Goal: Transaction & Acquisition: Obtain resource

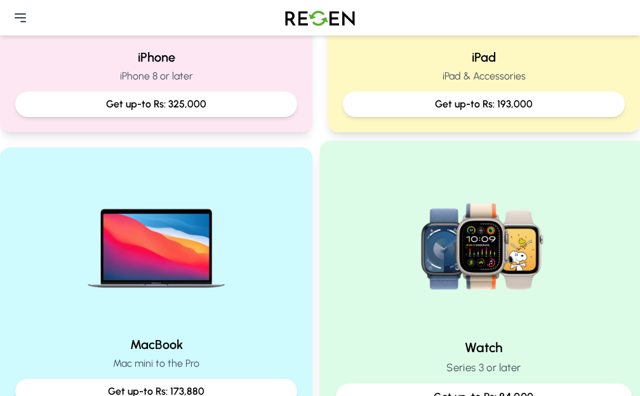
scroll to position [318, 0]
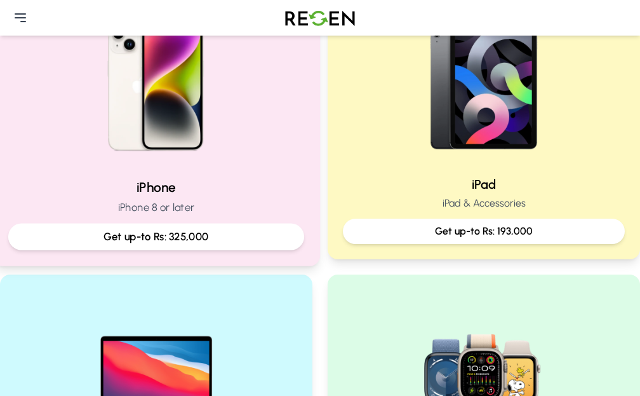
click at [130, 168] on img at bounding box center [156, 82] width 171 height 171
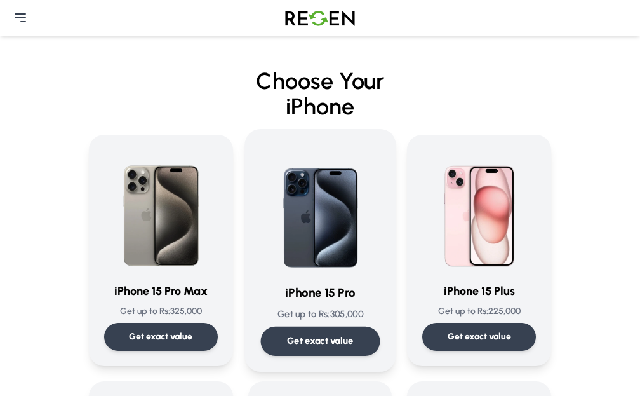
click at [260, 302] on h3 "iPhone 15 Pro" at bounding box center [319, 293] width 119 height 18
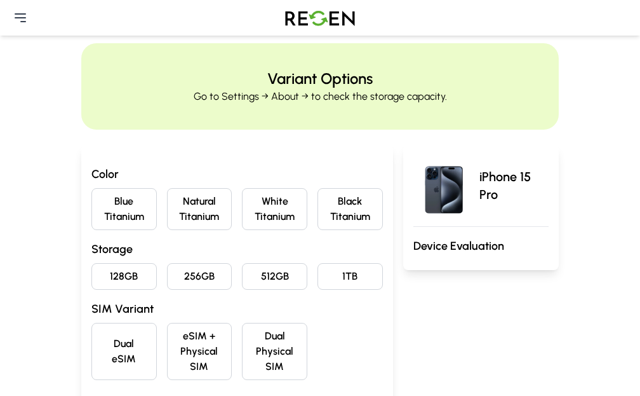
click at [350, 230] on button "Black Titanium" at bounding box center [350, 209] width 65 height 42
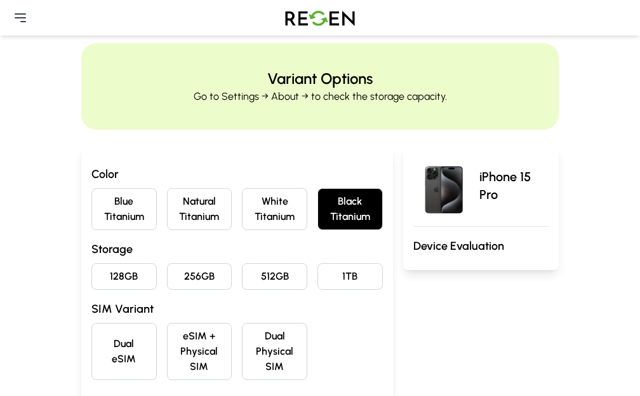
scroll to position [64, 0]
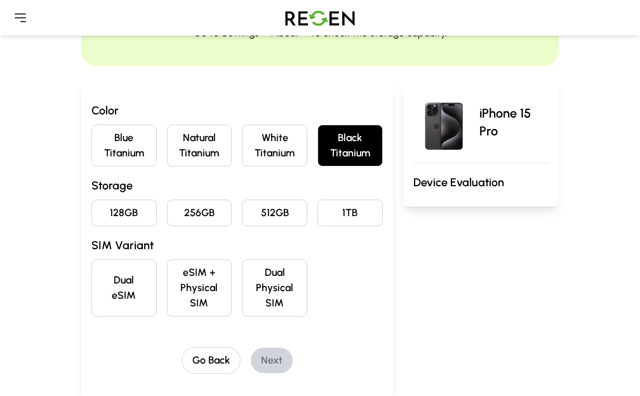
click at [91, 226] on button "128GB" at bounding box center [123, 212] width 65 height 27
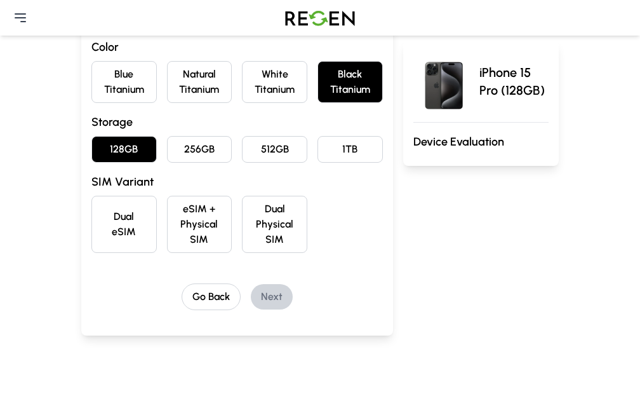
click at [184, 240] on button "eSIM + Physical SIM" at bounding box center [199, 224] width 65 height 57
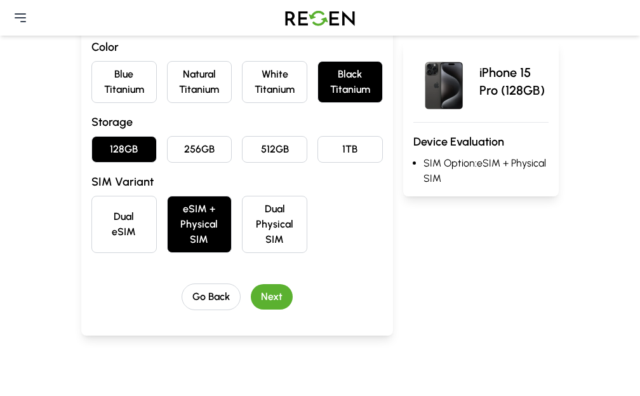
click at [253, 309] on button "Next" at bounding box center [272, 296] width 42 height 25
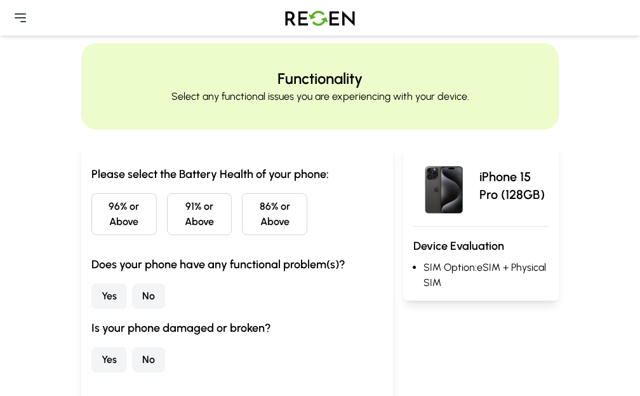
click at [242, 235] on button "86% or Above" at bounding box center [274, 214] width 65 height 42
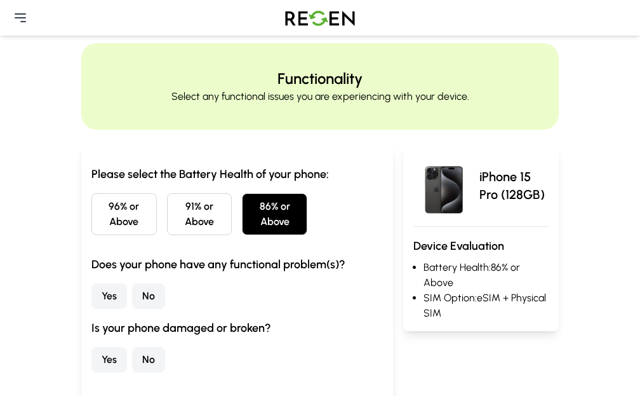
click at [132, 309] on button "No" at bounding box center [148, 295] width 33 height 25
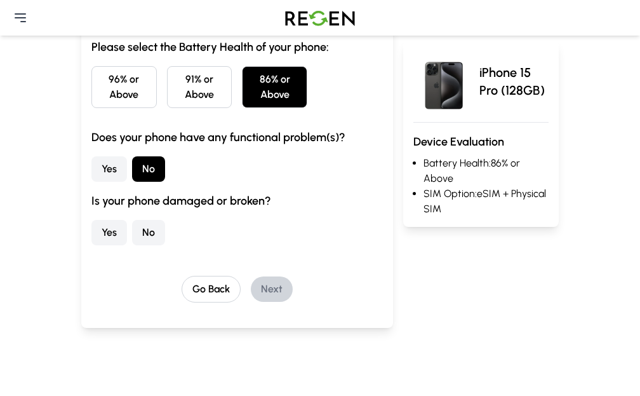
click at [132, 242] on button "No" at bounding box center [148, 232] width 33 height 25
click at [251, 302] on button "Next" at bounding box center [272, 288] width 42 height 25
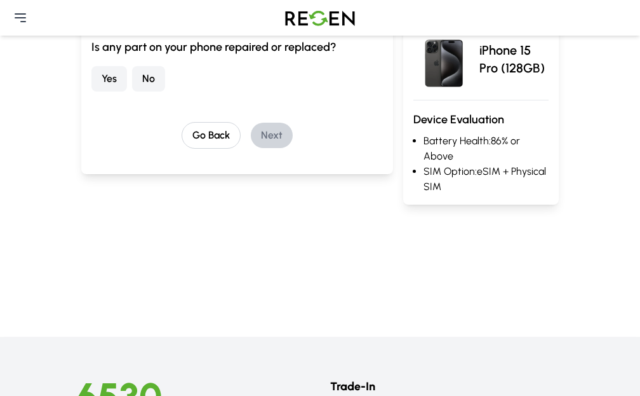
scroll to position [0, 0]
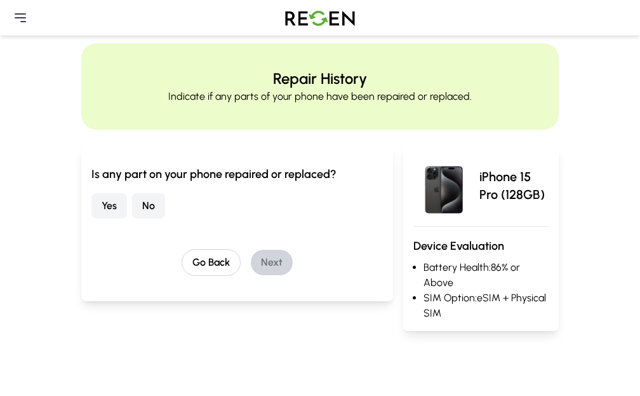
click at [132, 219] on button "No" at bounding box center [148, 205] width 33 height 25
click at [251, 275] on button "Next" at bounding box center [272, 262] width 42 height 25
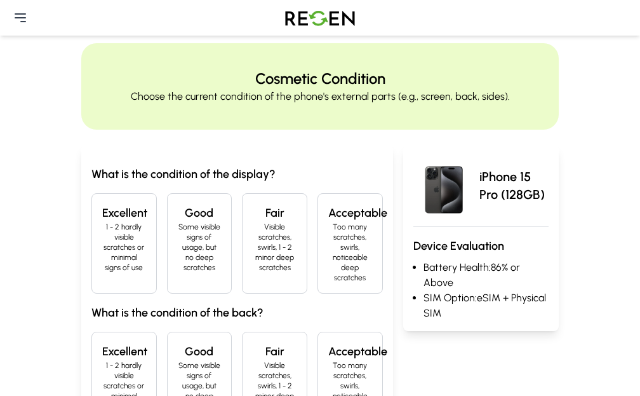
click at [102, 222] on h4 "Excellent" at bounding box center [124, 213] width 44 height 18
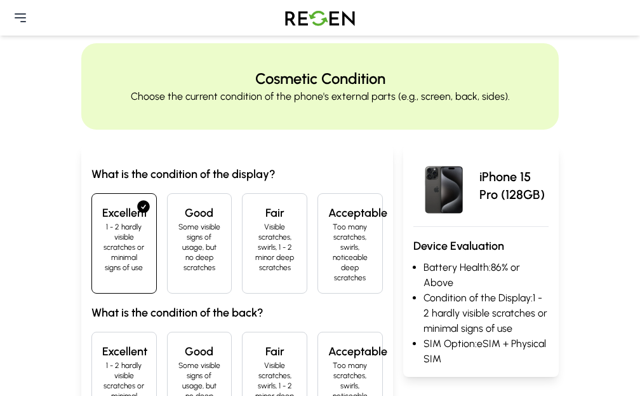
scroll to position [64, 0]
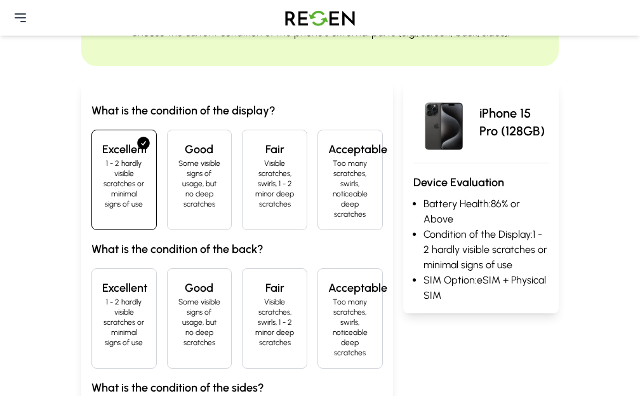
click at [102, 297] on p "1 - 2 hardly visible scratches or minimal signs of use" at bounding box center [124, 322] width 44 height 51
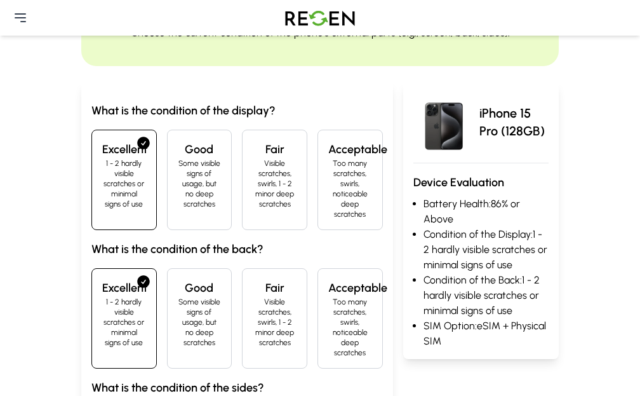
scroll to position [191, 0]
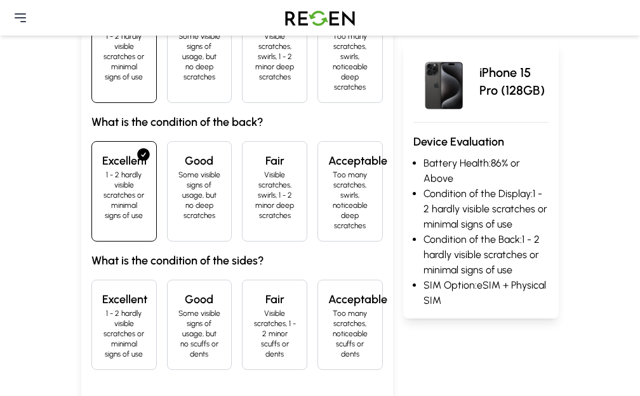
click at [102, 290] on h4 "Excellent" at bounding box center [124, 299] width 44 height 18
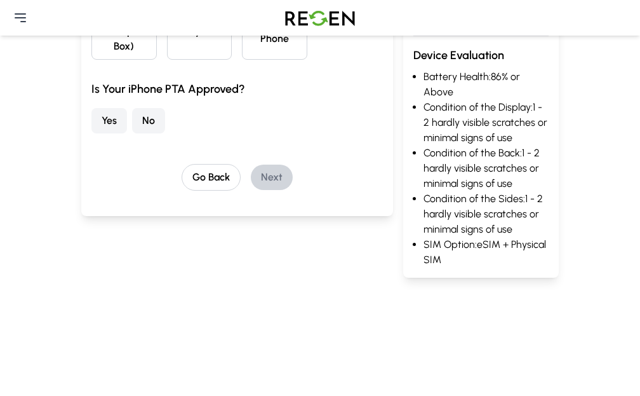
scroll to position [0, 0]
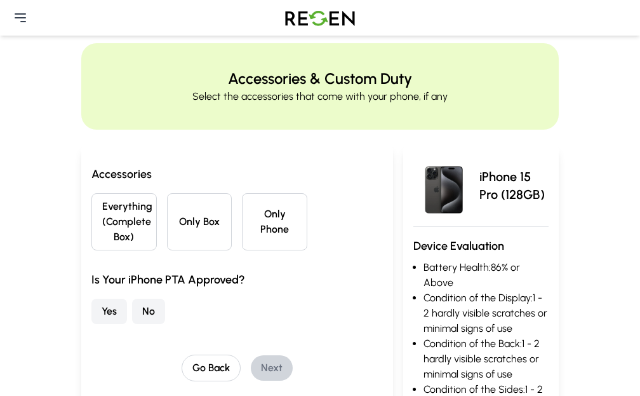
click at [91, 250] on button "Everything (Complete Box)" at bounding box center [123, 221] width 65 height 57
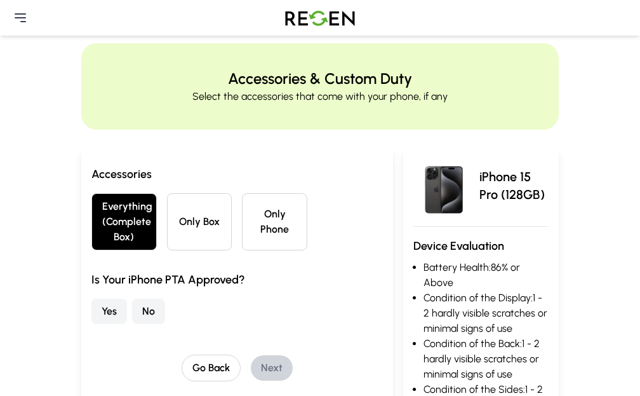
scroll to position [64, 0]
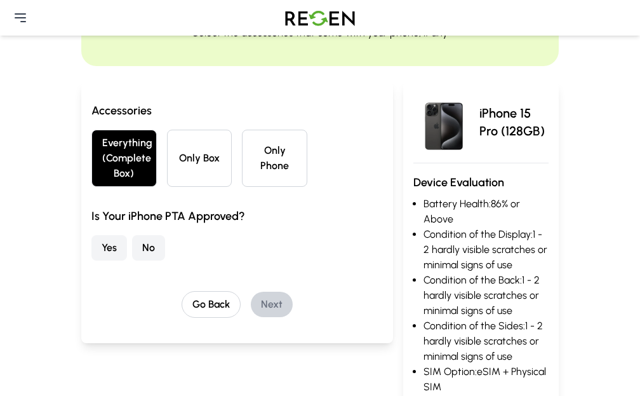
click at [91, 260] on button "Yes" at bounding box center [109, 247] width 36 height 25
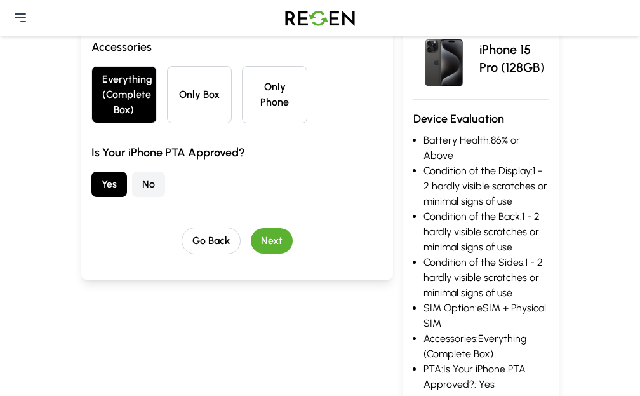
click at [251, 253] on button "Next" at bounding box center [272, 240] width 42 height 25
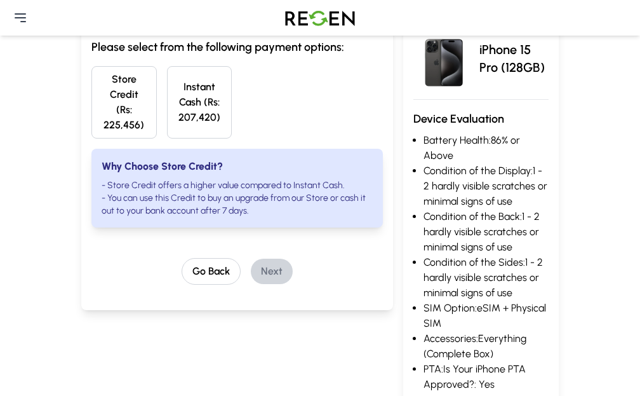
click at [191, 111] on button "Instant Cash (Rs: 207,420)" at bounding box center [199, 102] width 65 height 72
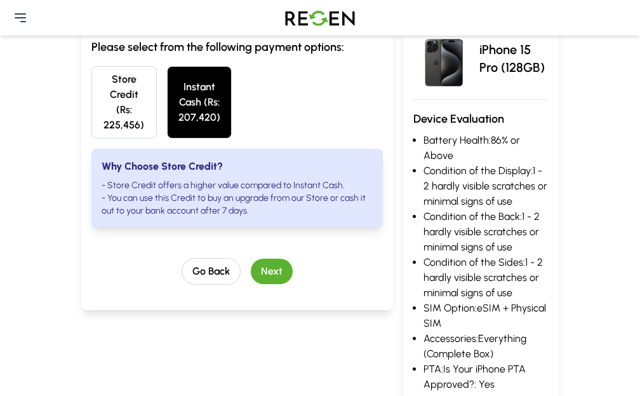
click at [91, 103] on button "Store Credit (Rs: 225,456)" at bounding box center [123, 102] width 65 height 72
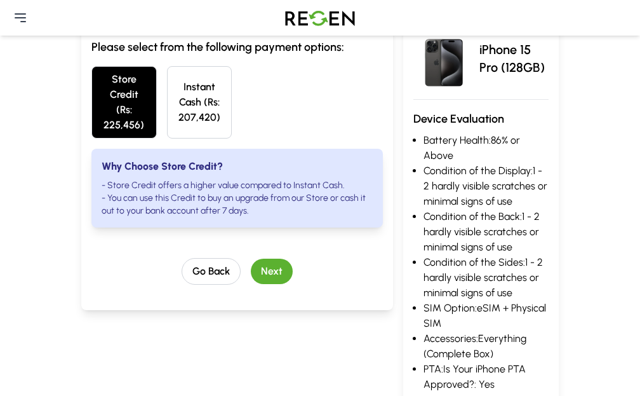
click at [175, 114] on button "Instant Cash (Rs: 207,420)" at bounding box center [199, 102] width 65 height 72
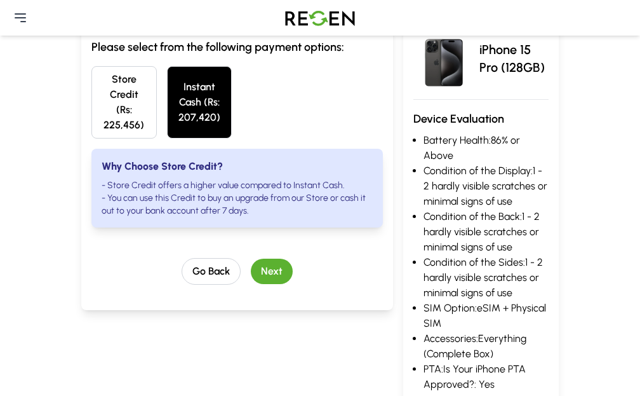
click at [91, 119] on button "Store Credit (Rs: 225,456)" at bounding box center [123, 102] width 65 height 72
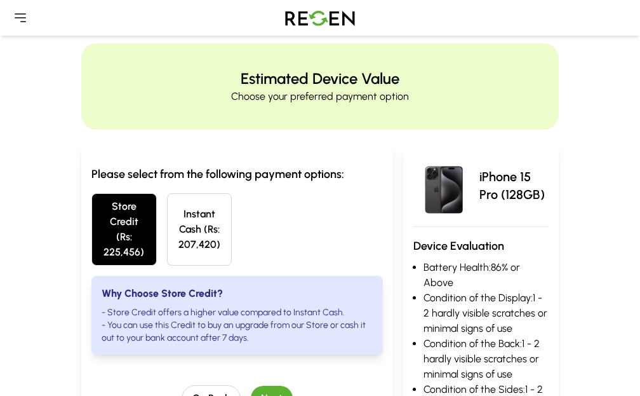
scroll to position [191, 0]
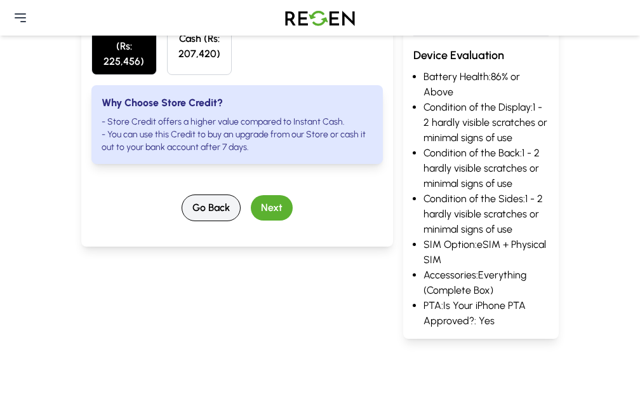
click at [182, 205] on button "Go Back" at bounding box center [211, 207] width 59 height 27
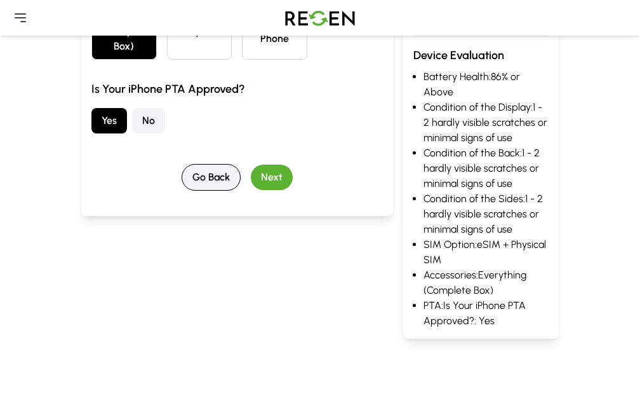
click at [198, 191] on button "Go Back" at bounding box center [211, 177] width 59 height 27
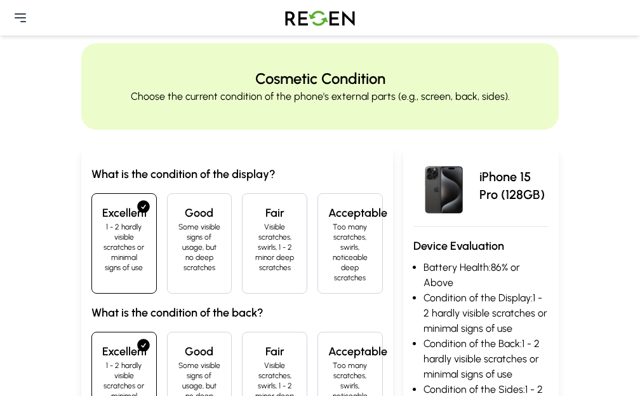
scroll to position [254, 0]
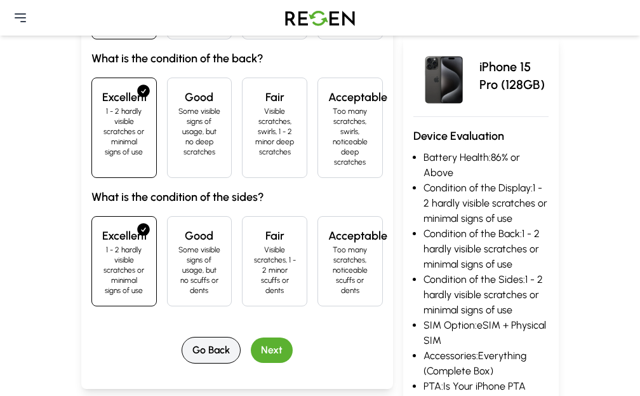
click at [192, 337] on button "Go Back" at bounding box center [211, 350] width 59 height 27
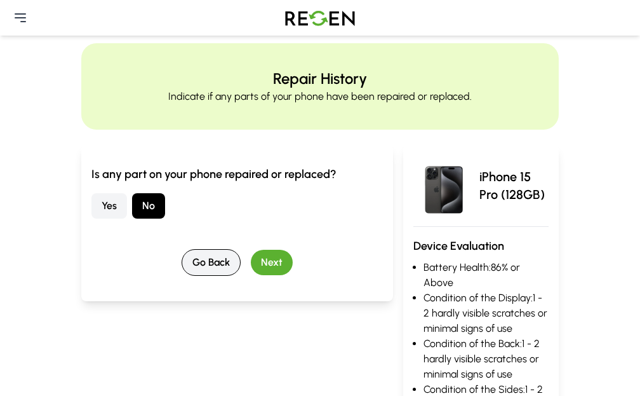
click at [192, 276] on button "Go Back" at bounding box center [211, 262] width 59 height 27
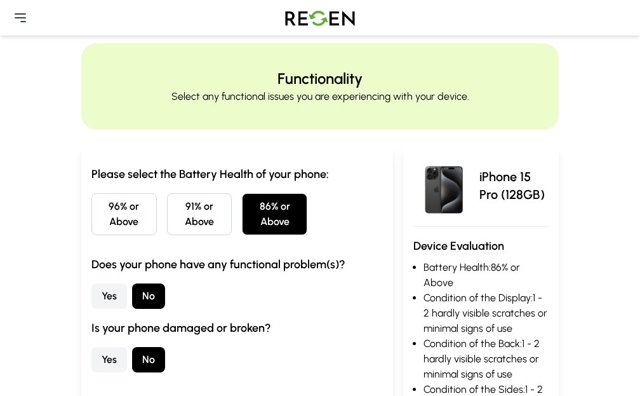
scroll to position [191, 0]
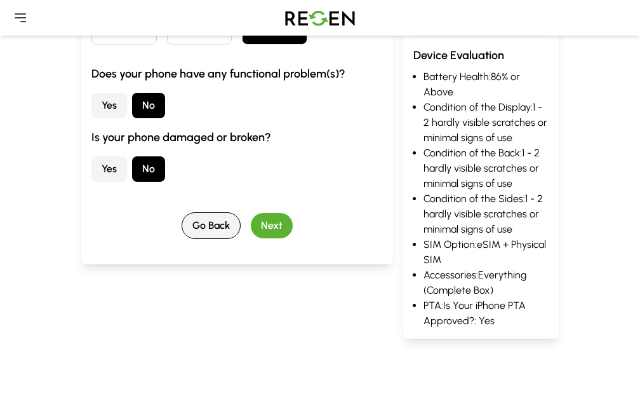
click at [182, 239] on button "Go Back" at bounding box center [211, 225] width 59 height 27
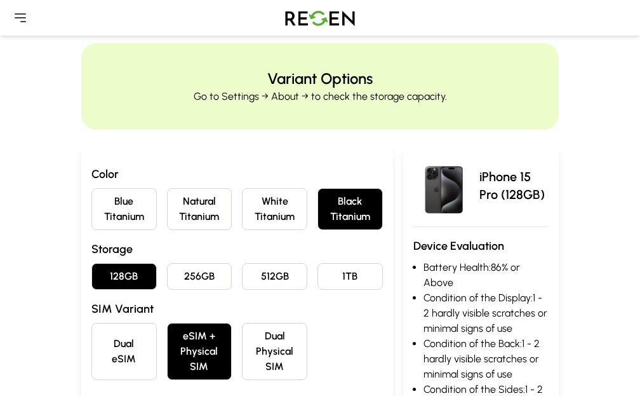
scroll to position [127, 0]
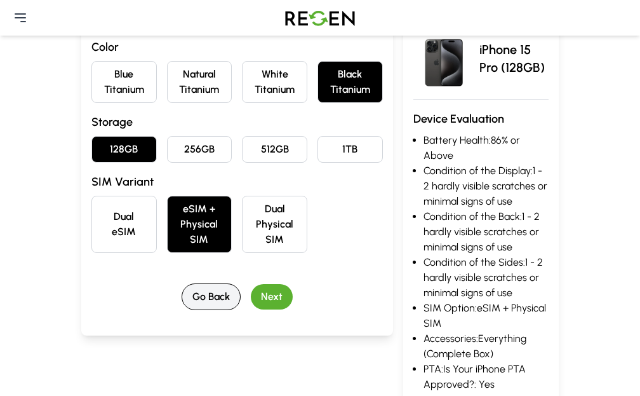
click at [195, 308] on button "Go Back" at bounding box center [211, 296] width 59 height 27
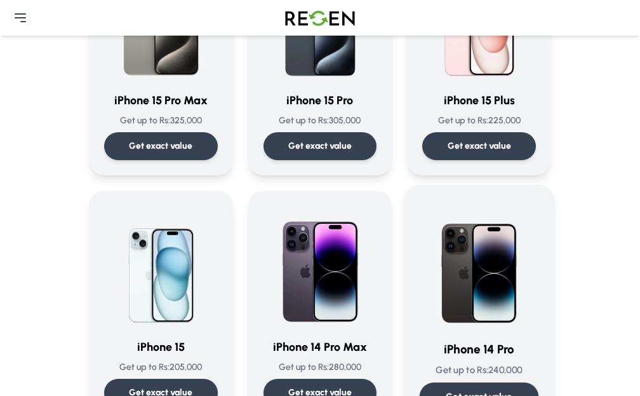
scroll to position [318, 0]
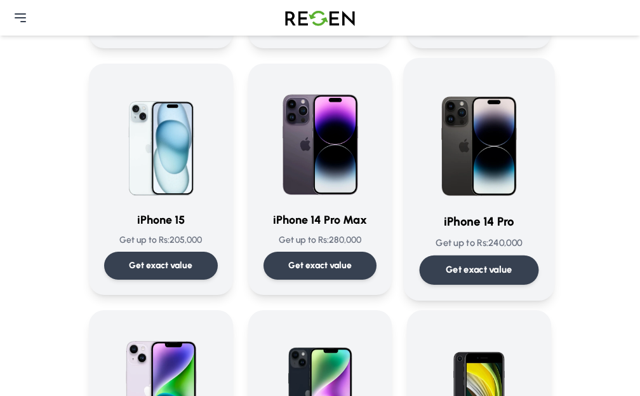
click at [446, 276] on p "Get exact value" at bounding box center [479, 269] width 67 height 13
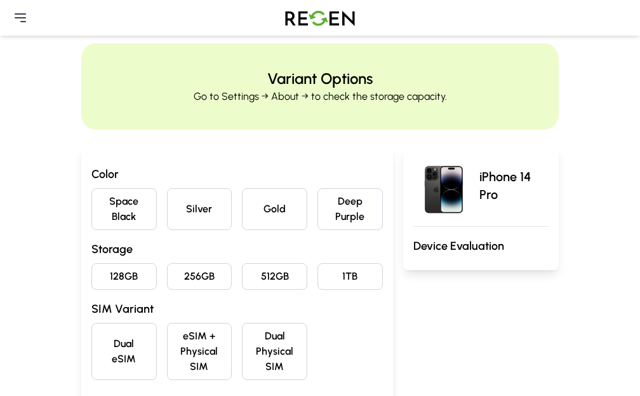
click at [91, 230] on button "Space Black" at bounding box center [123, 209] width 65 height 42
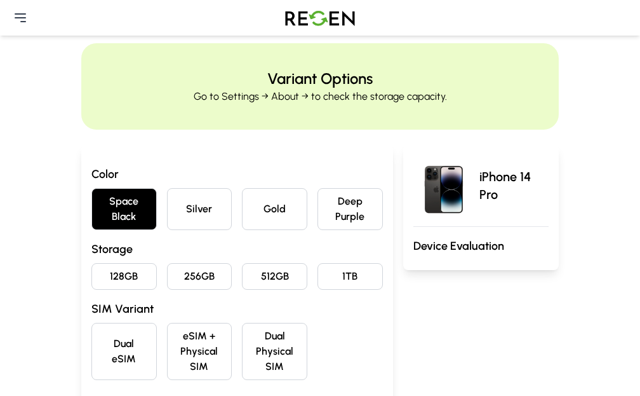
click at [91, 290] on button "128GB" at bounding box center [123, 276] width 65 height 27
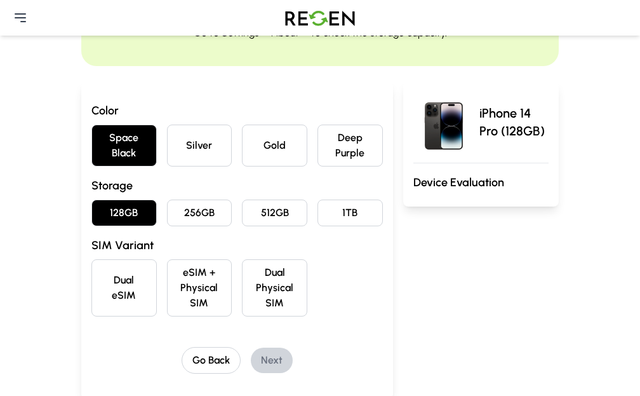
click at [187, 296] on button "eSIM + Physical SIM" at bounding box center [199, 287] width 65 height 57
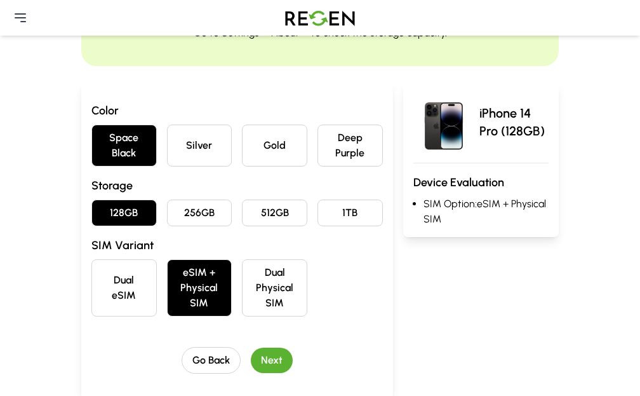
click at [251, 360] on button "Next" at bounding box center [272, 359] width 42 height 25
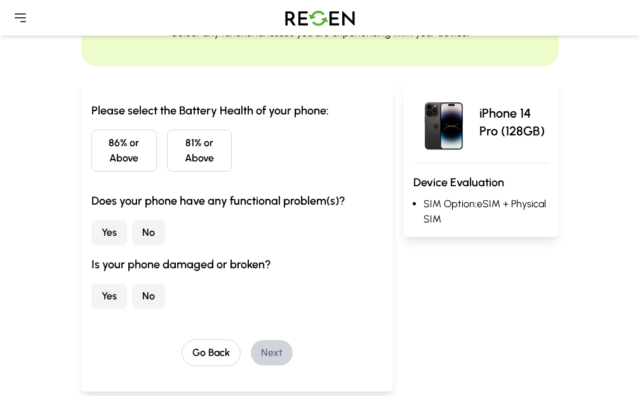
click at [91, 172] on button "86% or Above" at bounding box center [123, 151] width 65 height 42
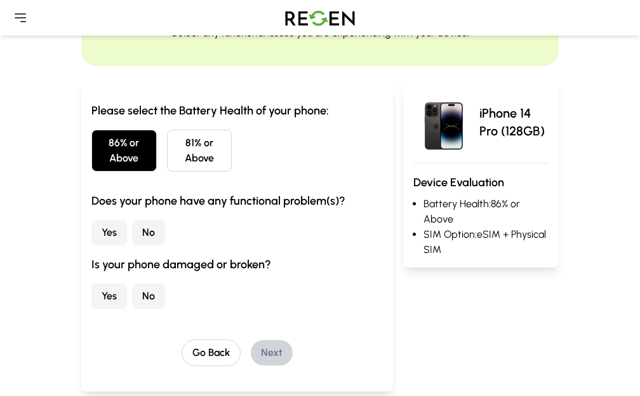
click at [132, 245] on button "No" at bounding box center [148, 232] width 33 height 25
click at [132, 309] on button "No" at bounding box center [148, 295] width 33 height 25
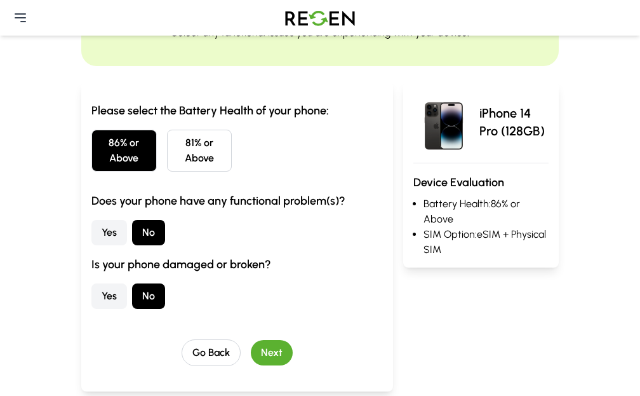
click at [251, 365] on button "Next" at bounding box center [272, 352] width 42 height 25
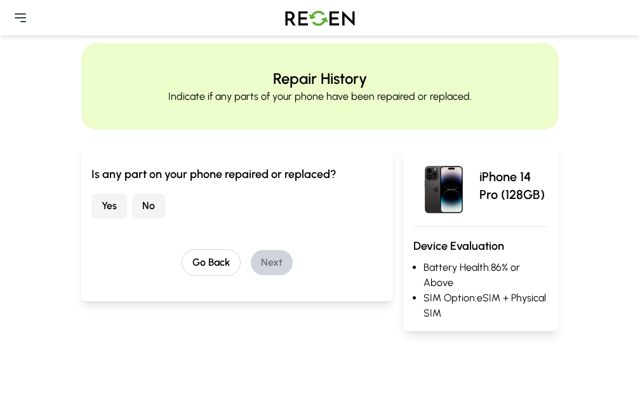
drag, startPoint x: 79, startPoint y: 247, endPoint x: 126, endPoint y: 269, distance: 51.2
click at [132, 219] on button "No" at bounding box center [148, 205] width 33 height 25
click at [251, 275] on button "Next" at bounding box center [272, 262] width 42 height 25
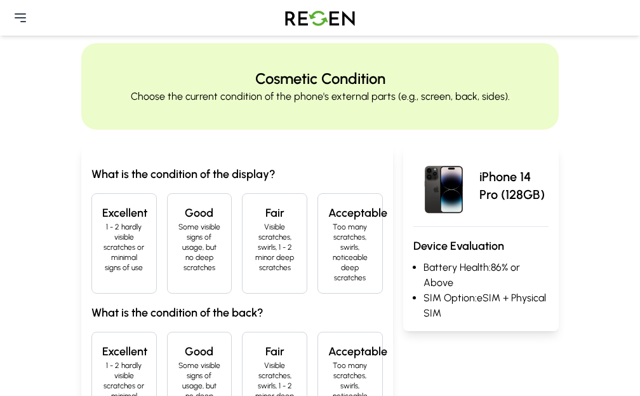
click at [102, 259] on p "1 - 2 hardly visible scratches or minimal signs of use" at bounding box center [124, 247] width 44 height 51
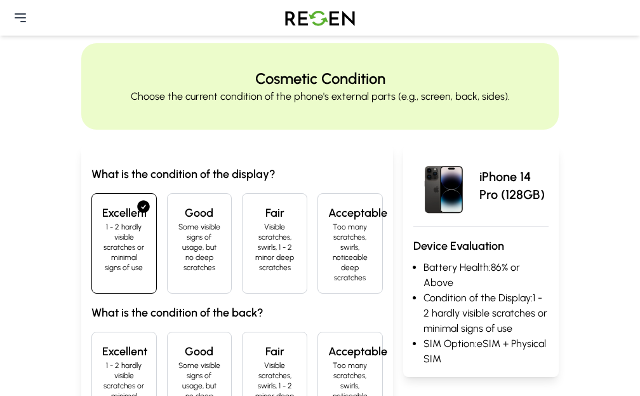
click at [102, 342] on h4 "Excellent" at bounding box center [124, 351] width 44 height 18
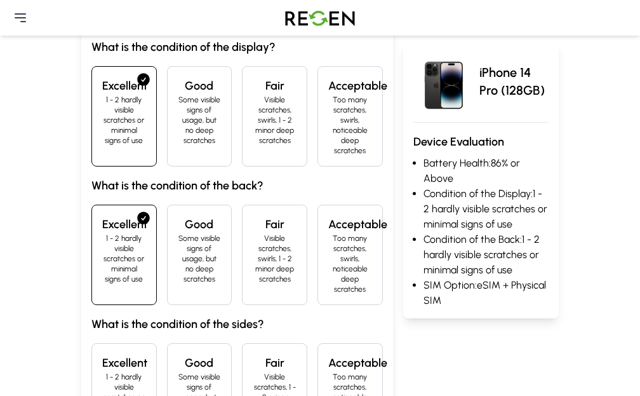
click at [102, 354] on h4 "Excellent" at bounding box center [124, 363] width 44 height 18
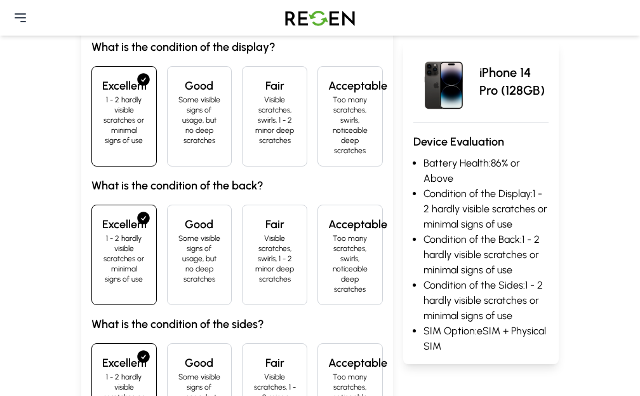
scroll to position [318, 0]
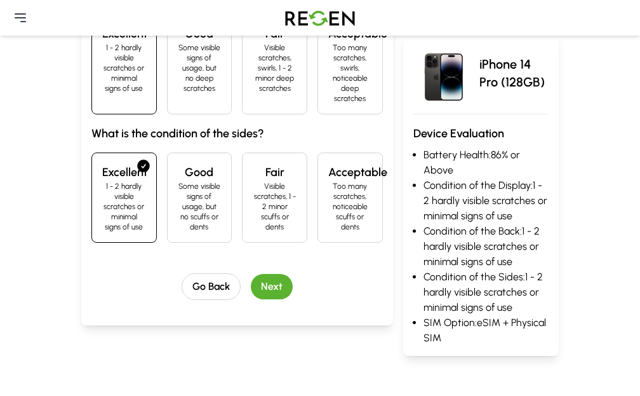
click at [257, 274] on button "Next" at bounding box center [272, 286] width 42 height 25
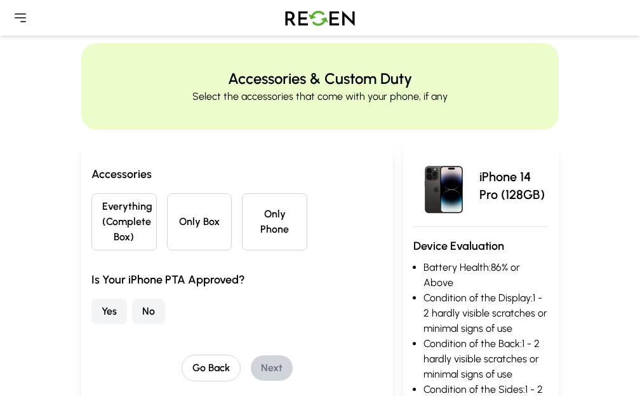
click at [95, 250] on button "Everything (Complete Box)" at bounding box center [123, 221] width 65 height 57
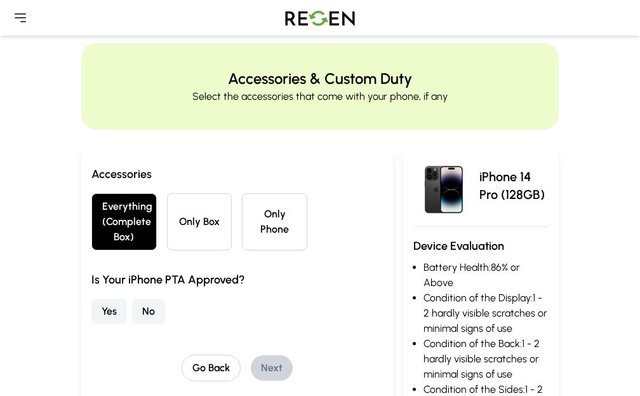
scroll to position [64, 0]
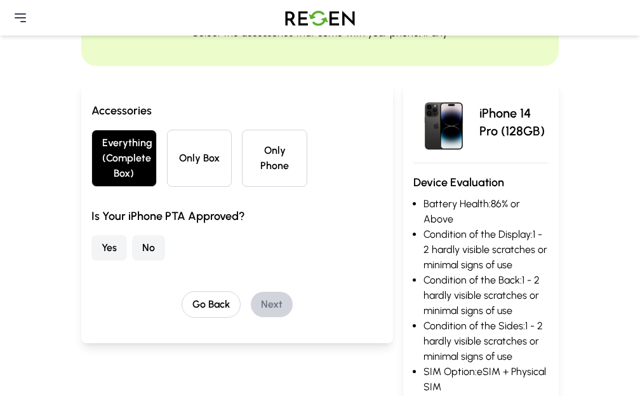
click at [91, 260] on button "Yes" at bounding box center [109, 247] width 36 height 25
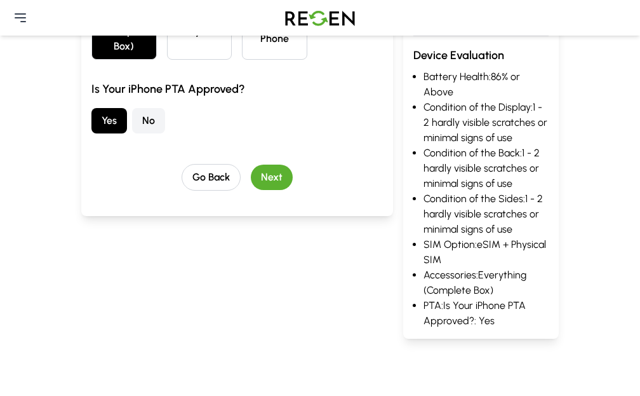
click at [251, 190] on button "Next" at bounding box center [272, 177] width 42 height 25
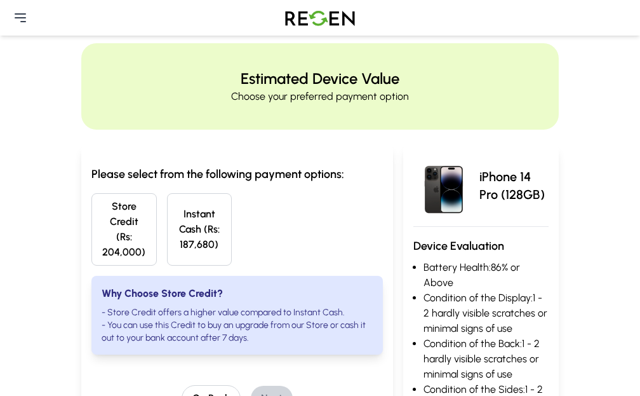
scroll to position [127, 0]
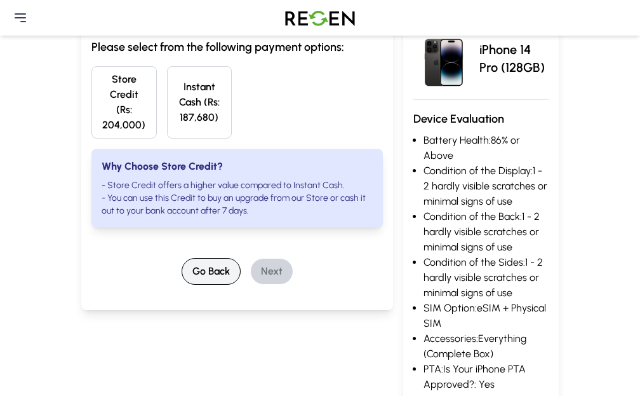
click at [191, 278] on button "Go Back" at bounding box center [211, 271] width 59 height 27
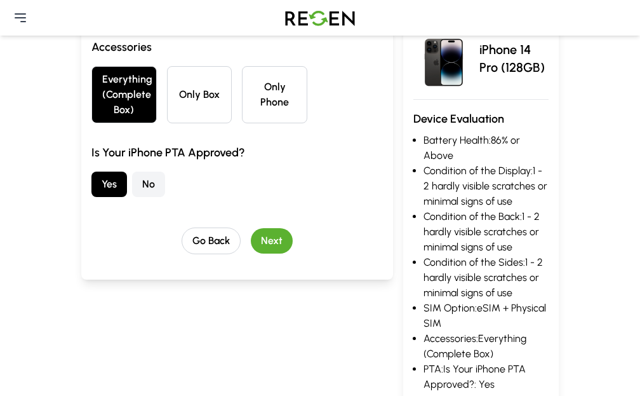
click at [192, 254] on button "Go Back" at bounding box center [211, 240] width 59 height 27
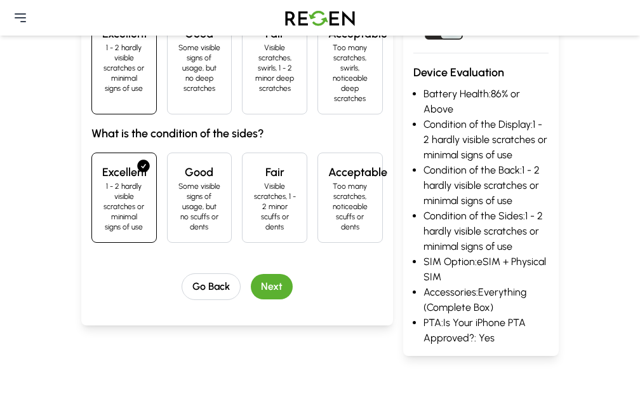
scroll to position [381, 0]
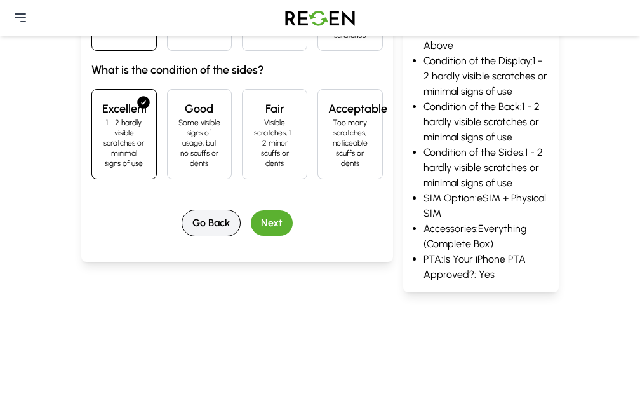
click at [203, 210] on button "Go Back" at bounding box center [211, 223] width 59 height 27
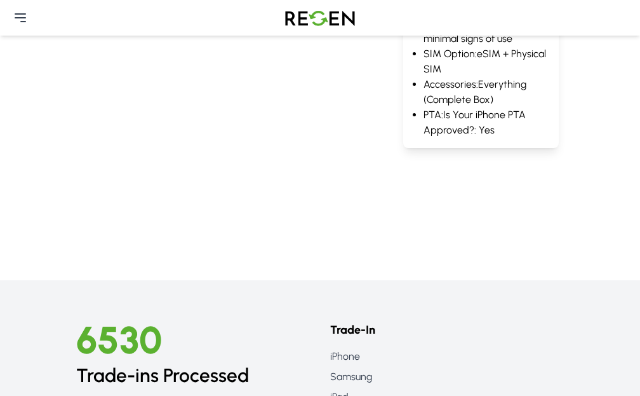
scroll to position [0, 0]
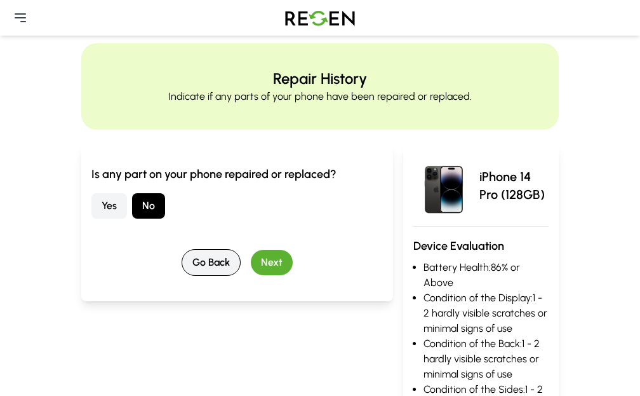
click at [182, 276] on button "Go Back" at bounding box center [211, 262] width 59 height 27
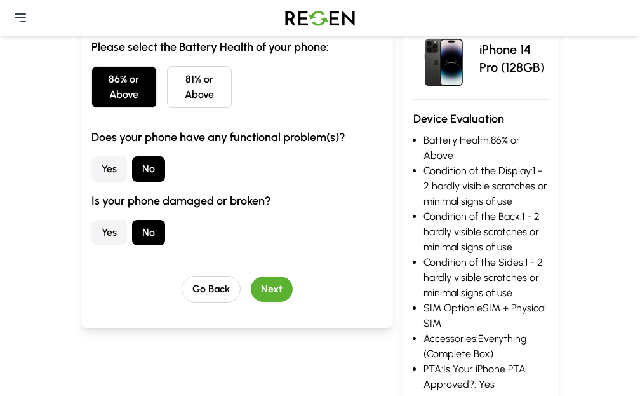
scroll to position [191, 0]
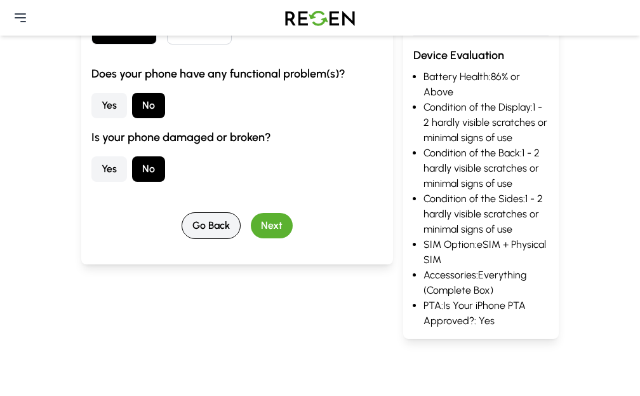
click at [203, 239] on button "Go Back" at bounding box center [211, 225] width 59 height 27
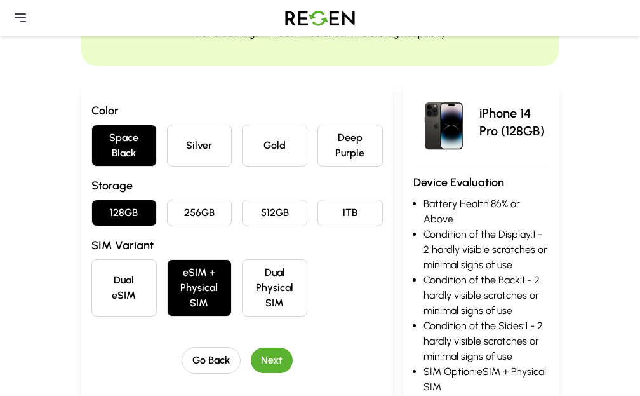
scroll to position [127, 0]
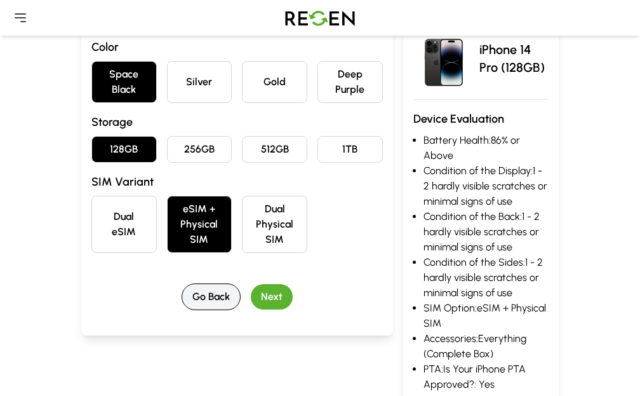
click at [203, 297] on button "Go Back" at bounding box center [211, 296] width 59 height 27
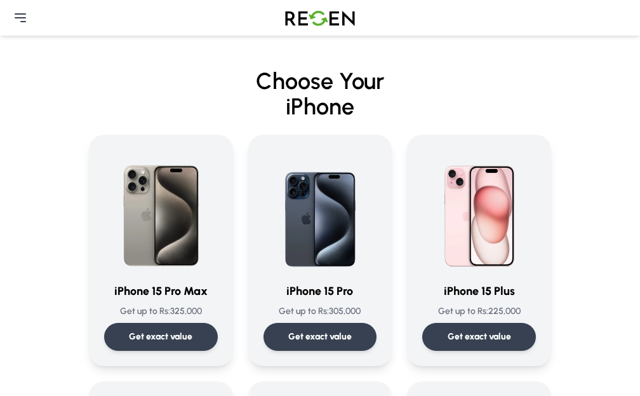
scroll to position [127, 0]
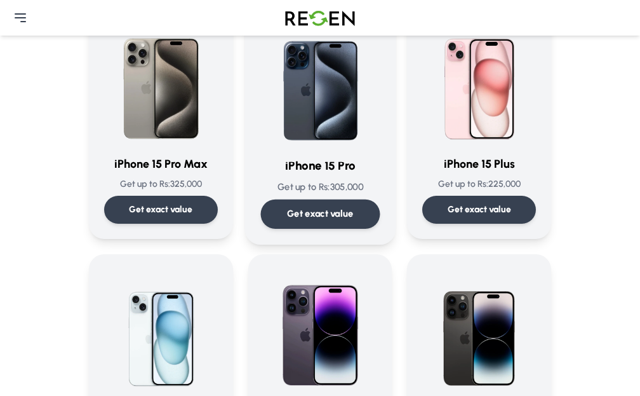
click at [260, 145] on img at bounding box center [319, 82] width 119 height 128
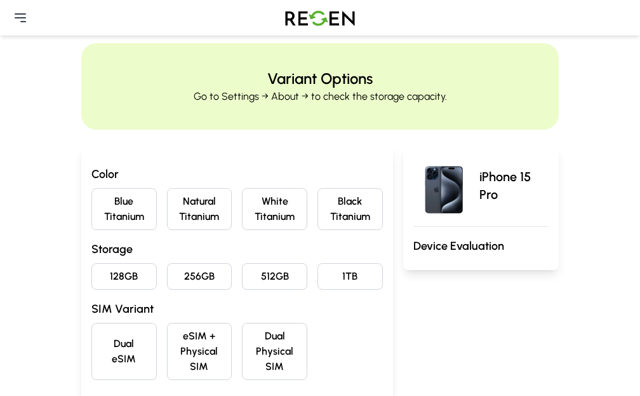
click at [367, 230] on button "Black Titanium" at bounding box center [350, 209] width 65 height 42
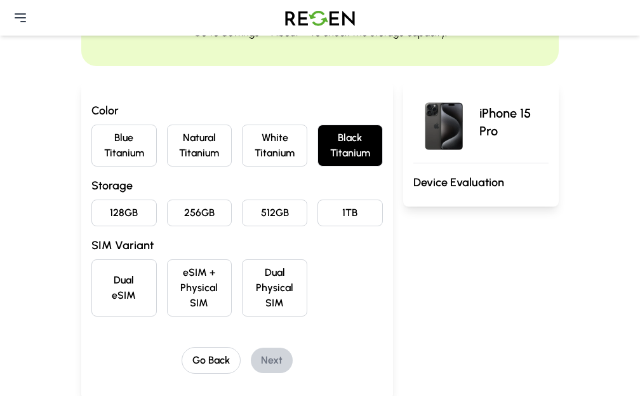
scroll to position [127, 0]
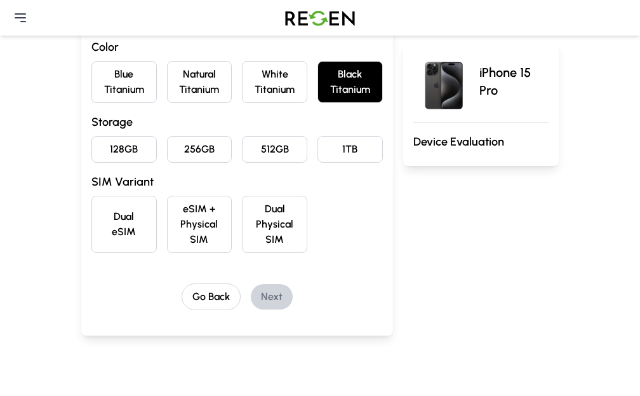
click at [91, 163] on button "128GB" at bounding box center [123, 149] width 65 height 27
click at [242, 241] on button "Dual Physical SIM" at bounding box center [274, 224] width 65 height 57
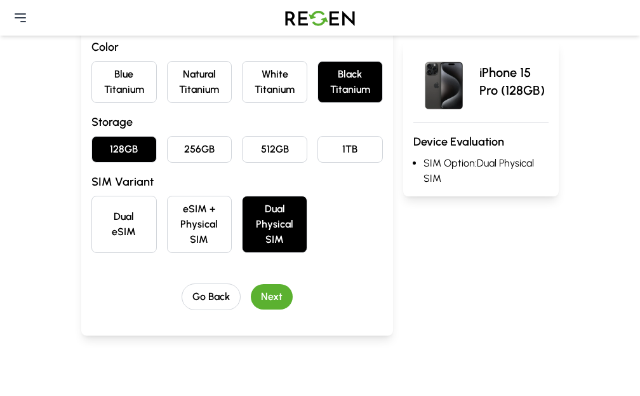
click at [177, 249] on button "eSIM + Physical SIM" at bounding box center [199, 224] width 65 height 57
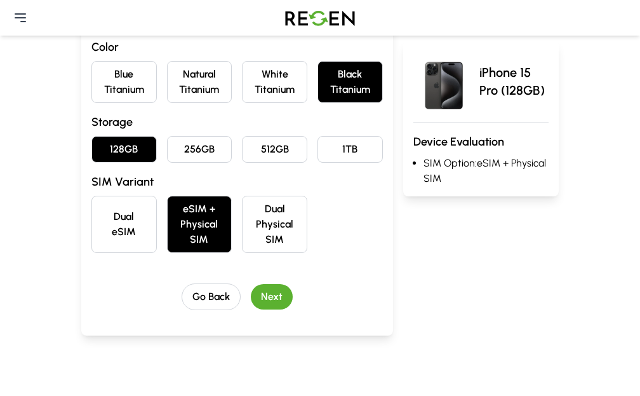
click at [255, 306] on button "Next" at bounding box center [272, 296] width 42 height 25
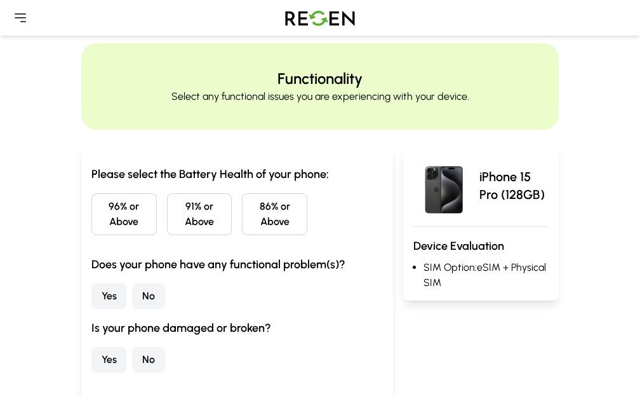
click at [245, 229] on button "86% or Above" at bounding box center [274, 214] width 65 height 42
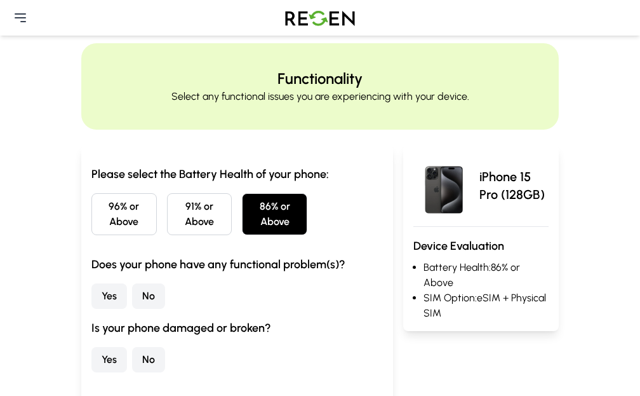
scroll to position [64, 0]
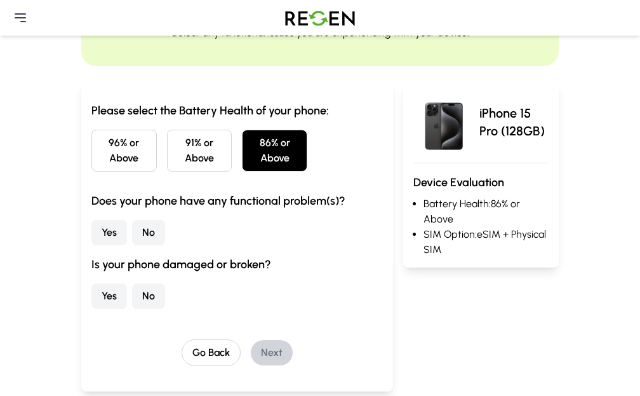
click at [132, 245] on button "No" at bounding box center [148, 232] width 33 height 25
click at [132, 304] on button "No" at bounding box center [148, 295] width 33 height 25
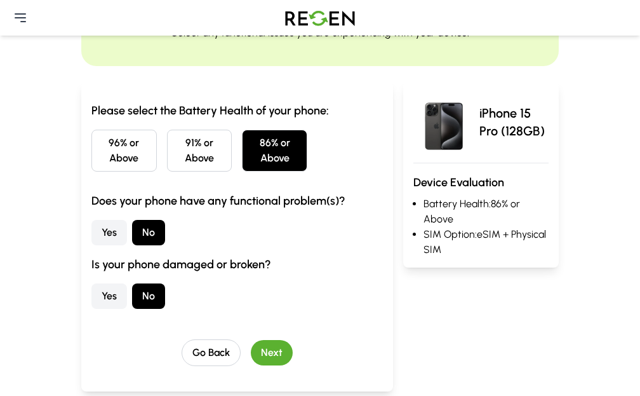
click at [251, 365] on button "Next" at bounding box center [272, 352] width 42 height 25
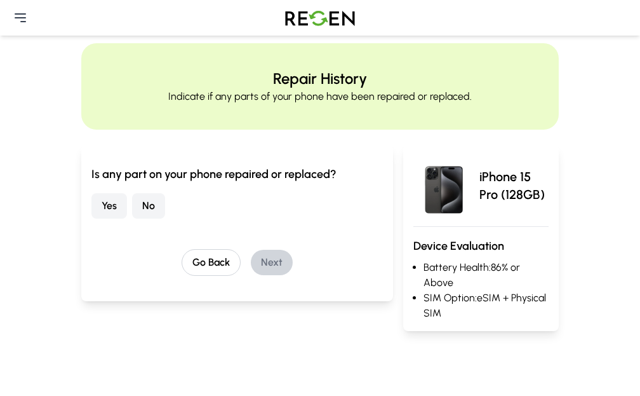
drag, startPoint x: 74, startPoint y: 222, endPoint x: 81, endPoint y: 227, distance: 9.5
click at [91, 219] on div "Is any part on your phone repaired or replaced? Yes No" at bounding box center [237, 191] width 292 height 53
click at [132, 219] on button "No" at bounding box center [148, 205] width 33 height 25
click at [251, 275] on button "Next" at bounding box center [272, 262] width 42 height 25
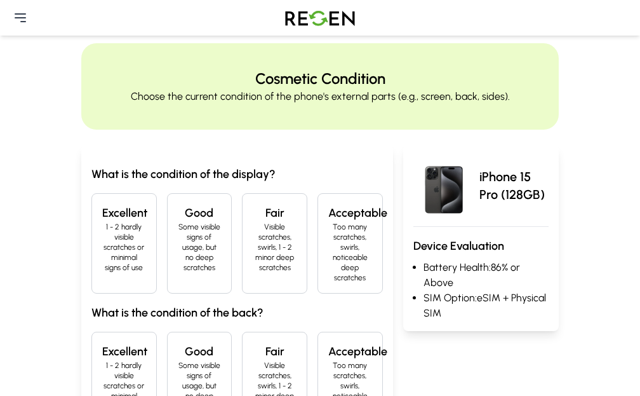
click at [102, 259] on p "1 - 2 hardly visible scratches or minimal signs of use" at bounding box center [124, 247] width 44 height 51
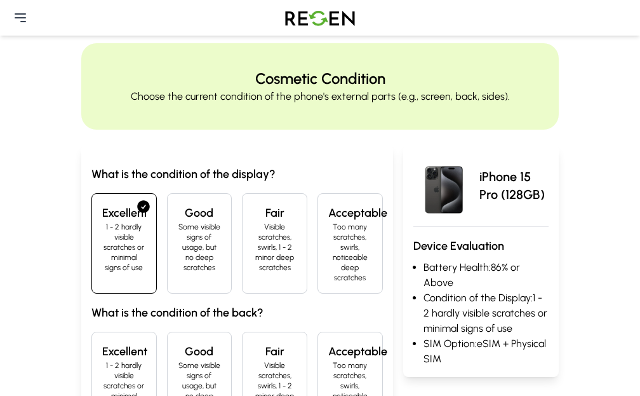
click at [101, 351] on div "Excellent 1 - 2 hardly visible scratches or minimal signs of use" at bounding box center [123, 382] width 65 height 100
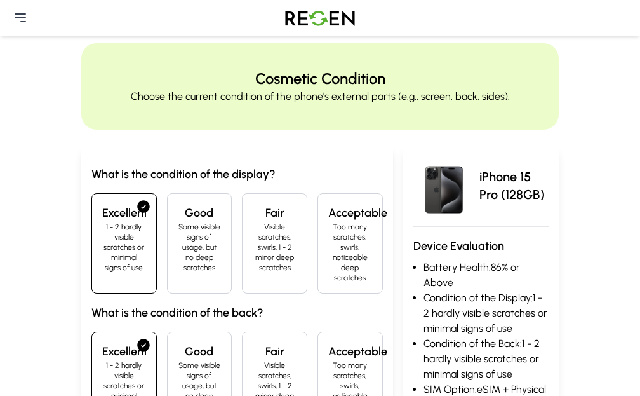
scroll to position [191, 0]
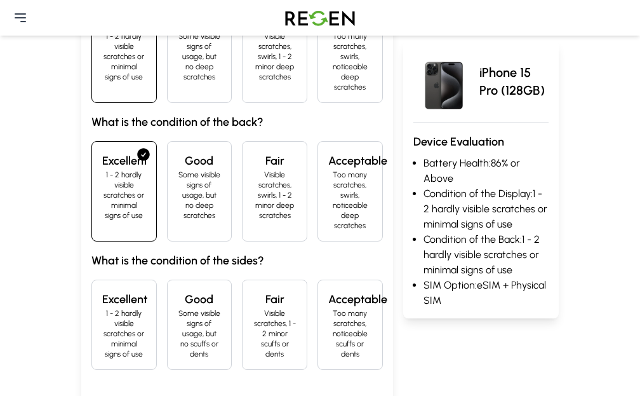
click at [102, 290] on h4 "Excellent" at bounding box center [124, 299] width 44 height 18
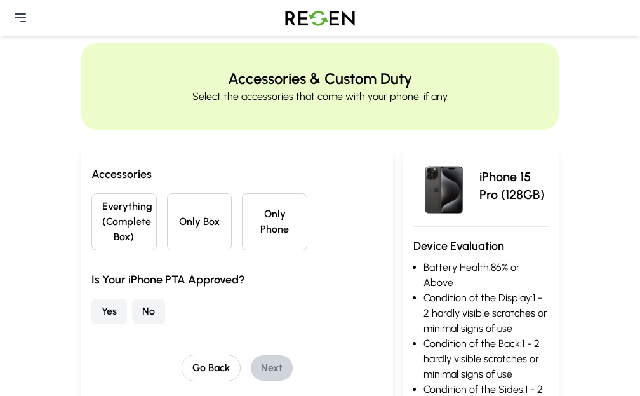
click at [91, 248] on button "Everything (Complete Box)" at bounding box center [123, 221] width 65 height 57
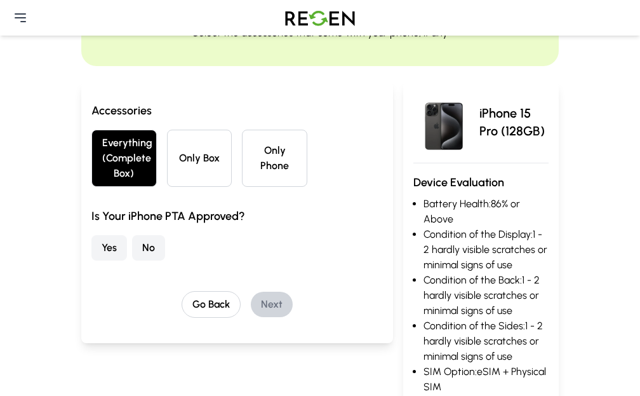
scroll to position [127, 0]
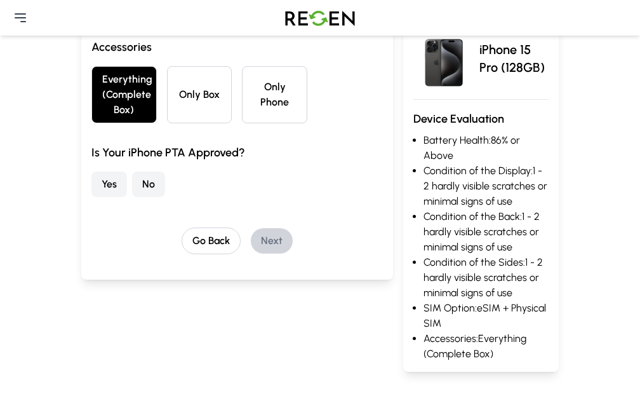
click at [91, 197] on button "Yes" at bounding box center [109, 184] width 36 height 25
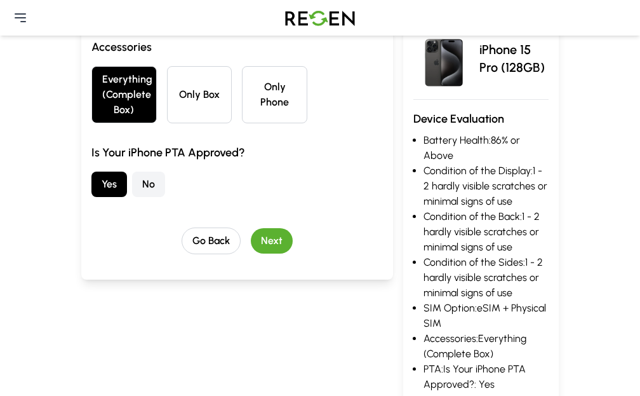
click at [251, 253] on button "Next" at bounding box center [272, 240] width 42 height 25
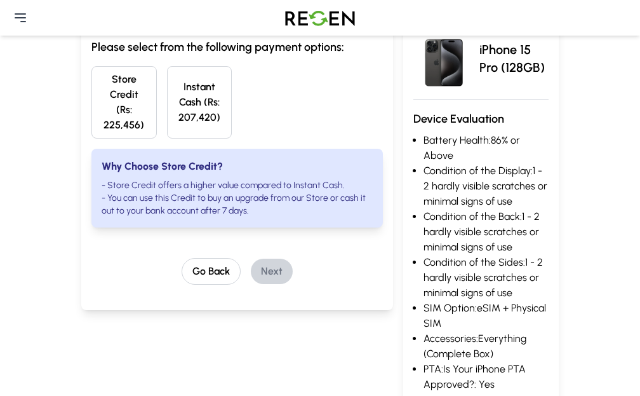
scroll to position [0, 0]
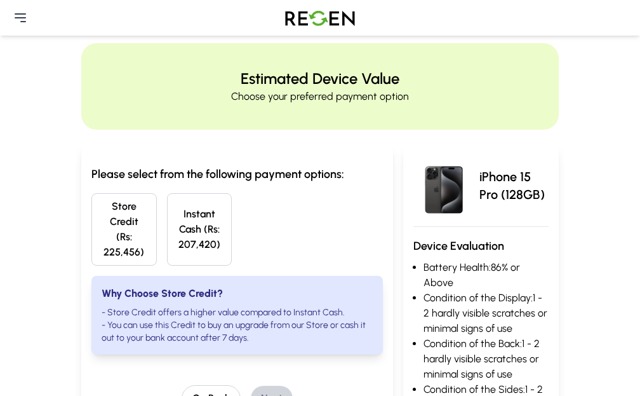
click at [167, 248] on button "Instant Cash (Rs: 207,420)" at bounding box center [199, 229] width 65 height 72
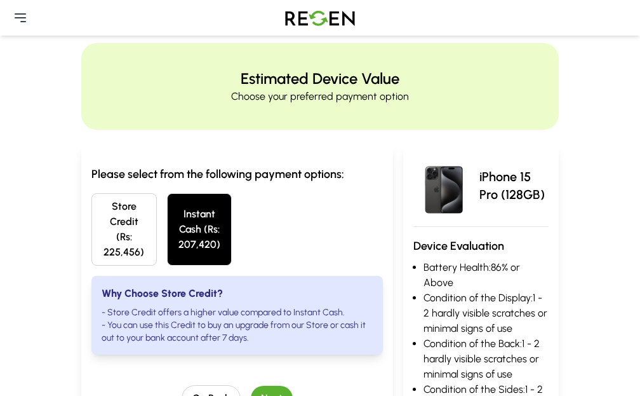
scroll to position [127, 0]
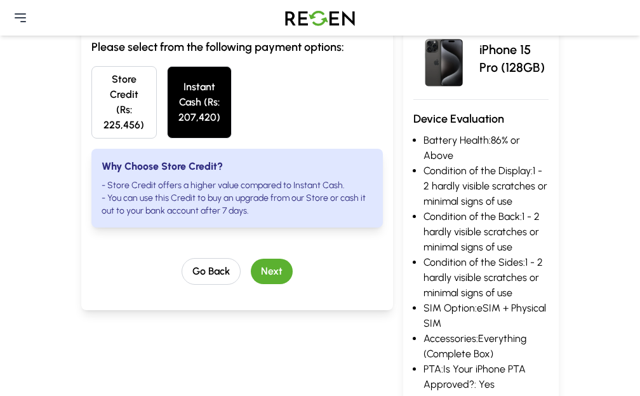
click at [251, 269] on button "Next" at bounding box center [272, 271] width 42 height 25
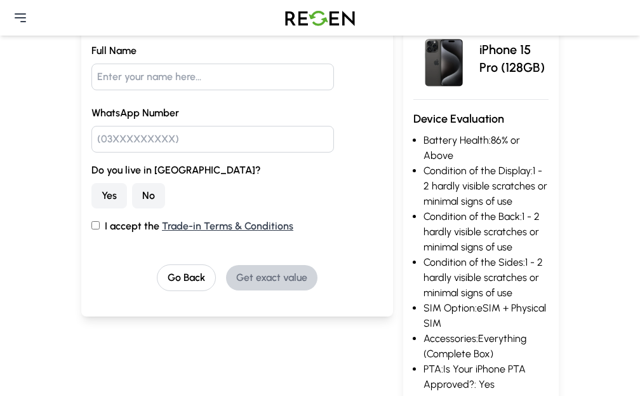
click at [191, 122] on div "Full Name WhatsApp Number Do you live in Lahore? Yes No I accept the Trade-in T…" at bounding box center [237, 138] width 292 height 191
click at [194, 90] on input "text" at bounding box center [212, 77] width 243 height 27
type input "Muhammad"
click at [157, 291] on button "Go Back" at bounding box center [186, 277] width 59 height 27
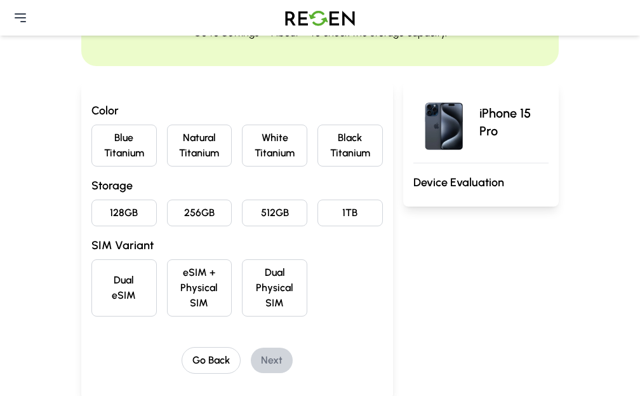
scroll to position [127, 0]
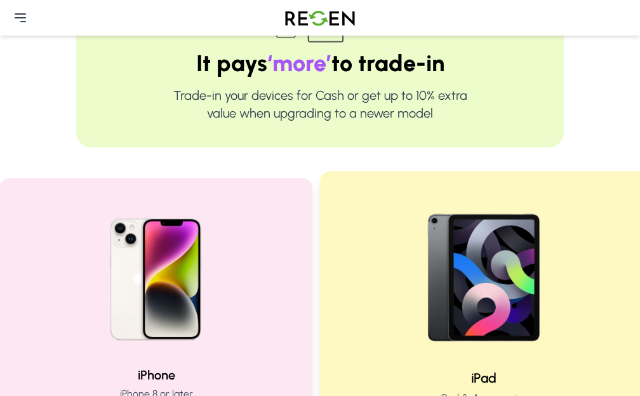
scroll to position [318, 0]
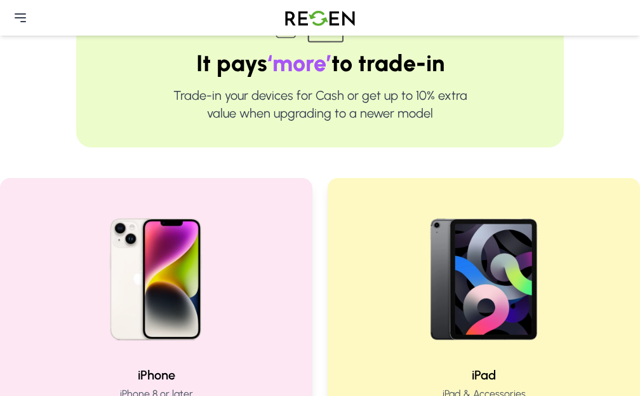
scroll to position [254, 0]
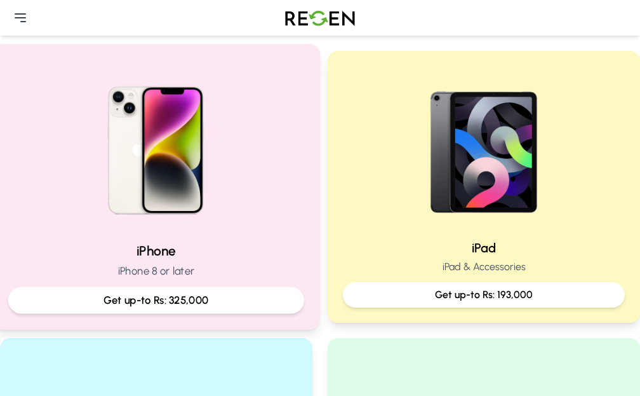
click at [178, 271] on div "iPhone iPhone 8 or later Get up-to Rs: 325,000" at bounding box center [156, 277] width 296 height 72
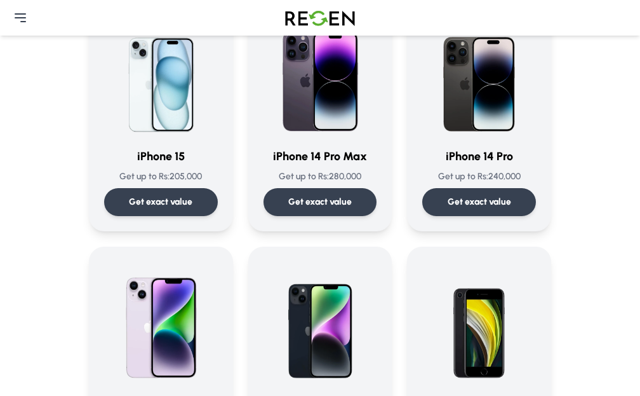
scroll to position [508, 0]
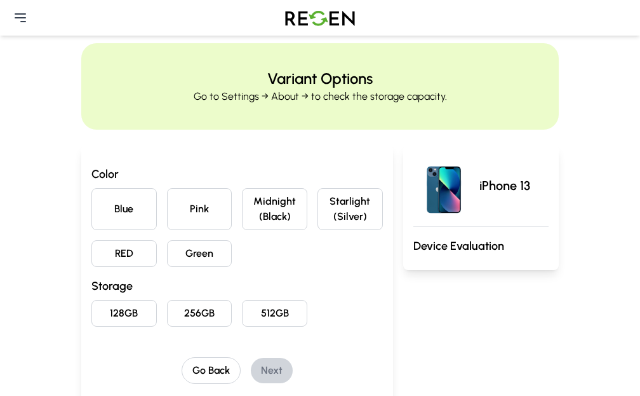
click at [91, 230] on button "Blue" at bounding box center [123, 209] width 65 height 42
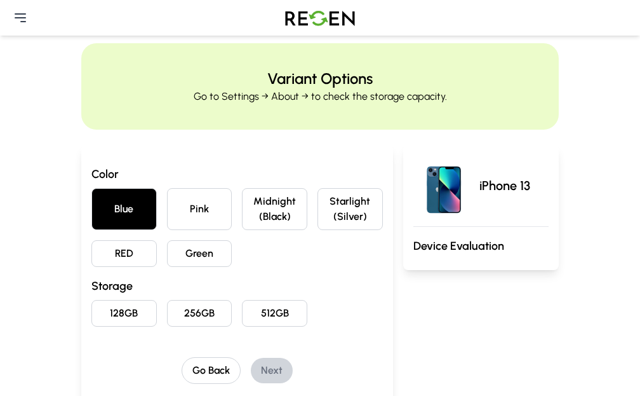
scroll to position [64, 0]
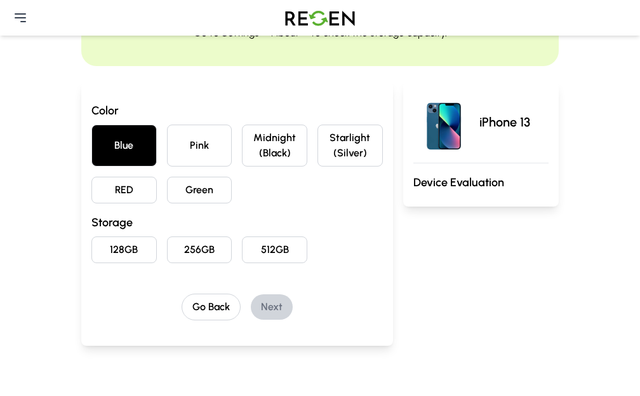
click at [91, 263] on button "128GB" at bounding box center [123, 249] width 65 height 27
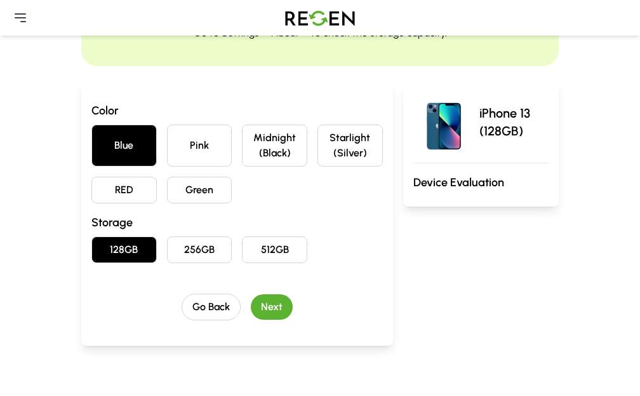
click at [251, 320] on button "Next" at bounding box center [272, 306] width 42 height 25
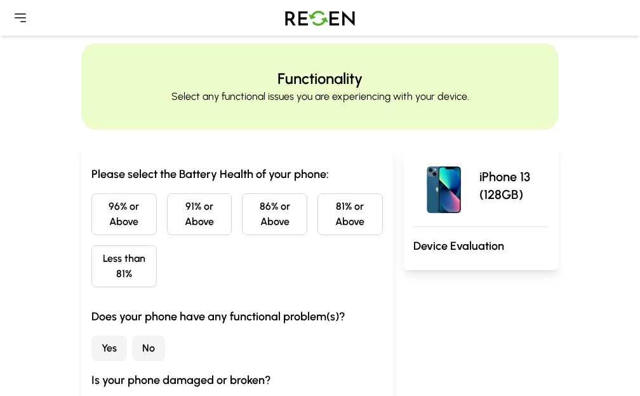
click at [242, 235] on button "86% or Above" at bounding box center [274, 214] width 65 height 42
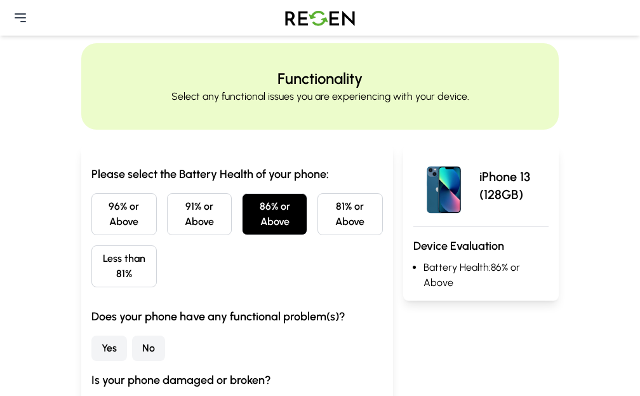
scroll to position [64, 0]
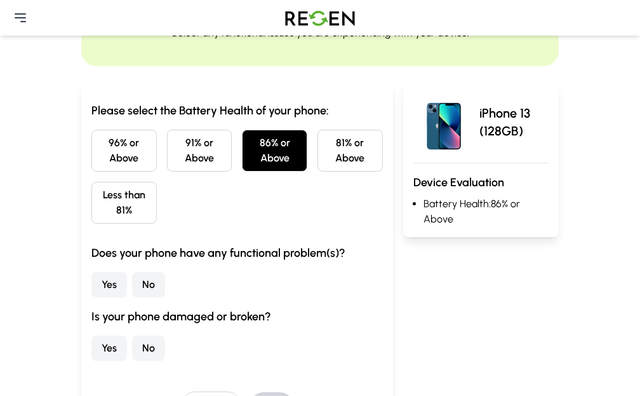
click at [132, 280] on button "No" at bounding box center [148, 284] width 33 height 25
click at [132, 344] on button "No" at bounding box center [148, 347] width 33 height 25
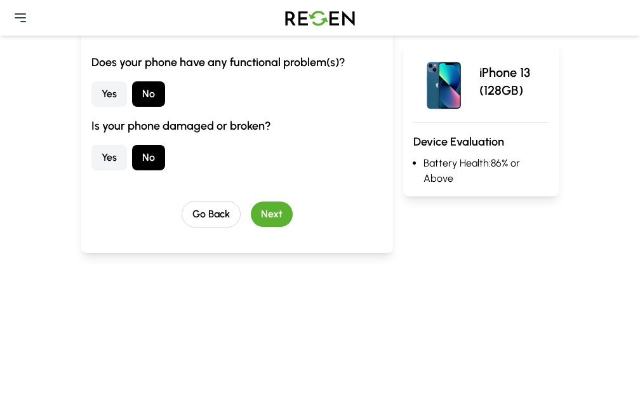
click at [251, 213] on button "Next" at bounding box center [272, 213] width 42 height 25
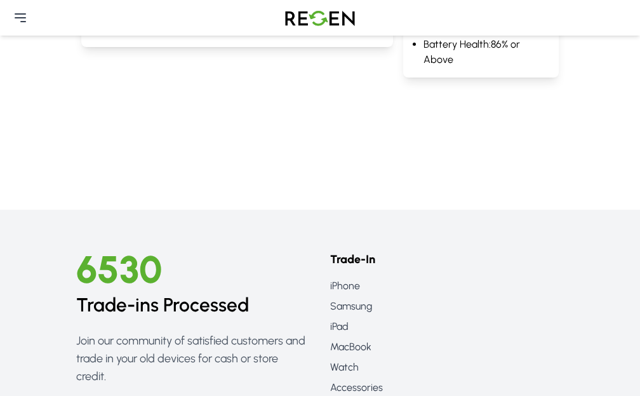
scroll to position [0, 0]
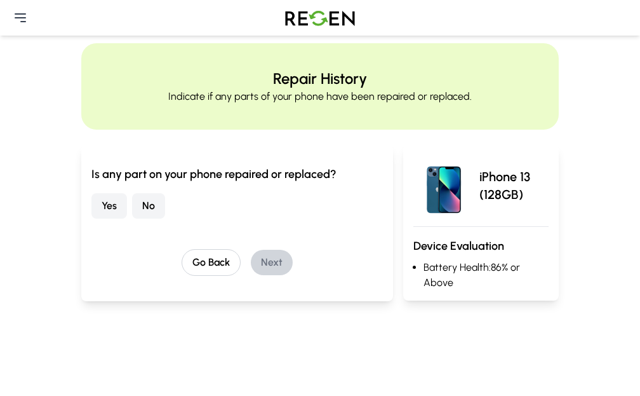
drag, startPoint x: 78, startPoint y: 240, endPoint x: 222, endPoint y: 245, distance: 144.3
click at [132, 219] on button "No" at bounding box center [148, 205] width 33 height 25
click at [267, 276] on div "Go Back Next" at bounding box center [237, 262] width 292 height 27
click at [251, 275] on button "Next" at bounding box center [272, 262] width 42 height 25
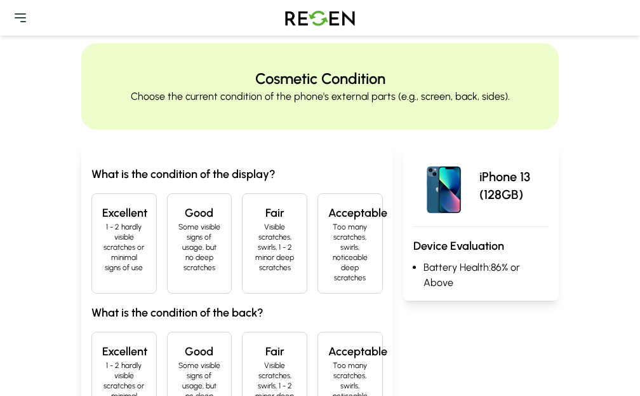
click at [102, 260] on p "1 - 2 hardly visible scratches or minimal signs of use" at bounding box center [124, 247] width 44 height 51
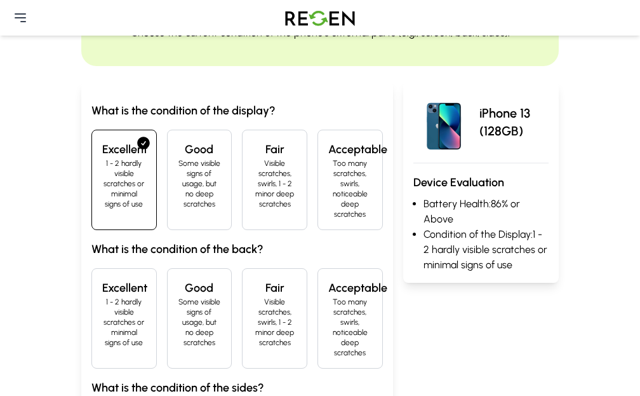
click at [102, 286] on h4 "Excellent" at bounding box center [124, 288] width 44 height 18
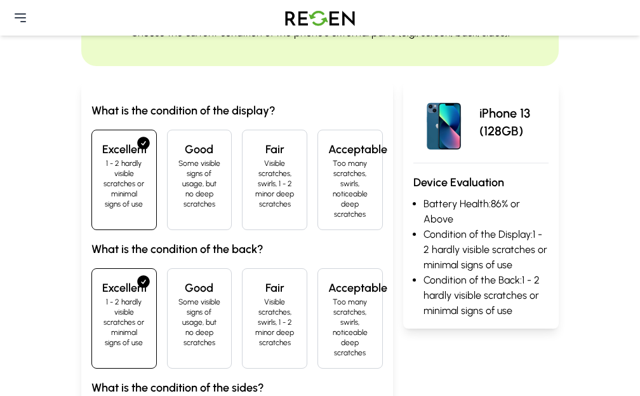
scroll to position [191, 0]
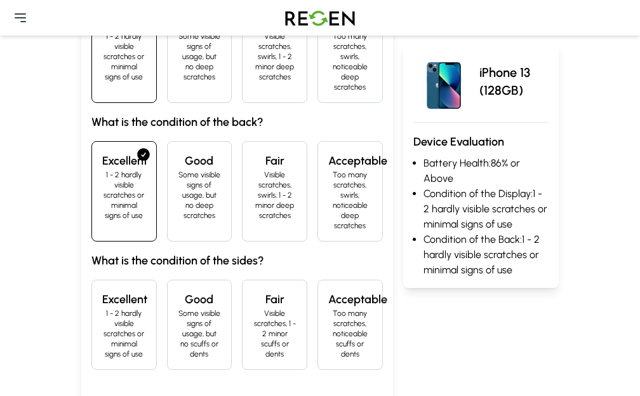
click at [102, 290] on h4 "Excellent" at bounding box center [124, 299] width 44 height 18
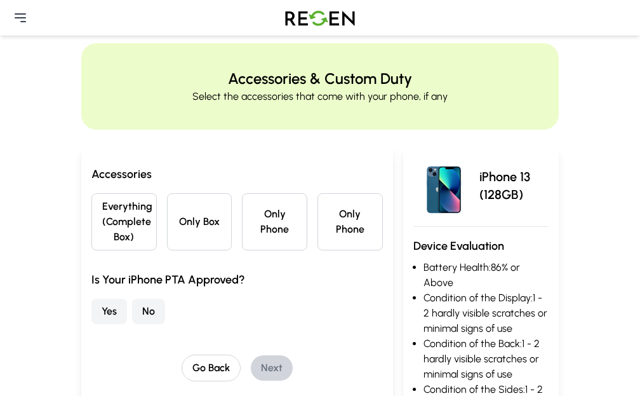
click at [132, 324] on button "No" at bounding box center [148, 311] width 33 height 25
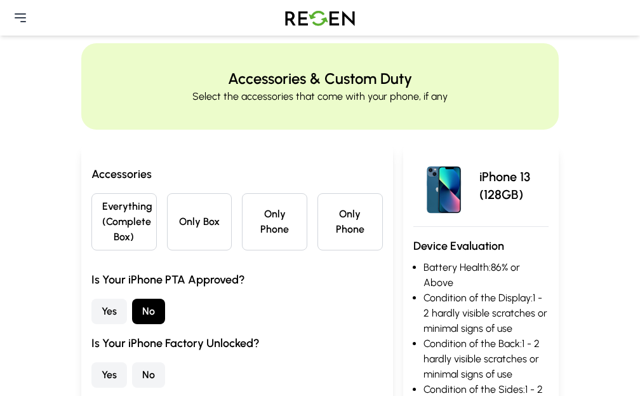
click at [91, 250] on button "Everything (Complete Box)" at bounding box center [123, 221] width 65 height 57
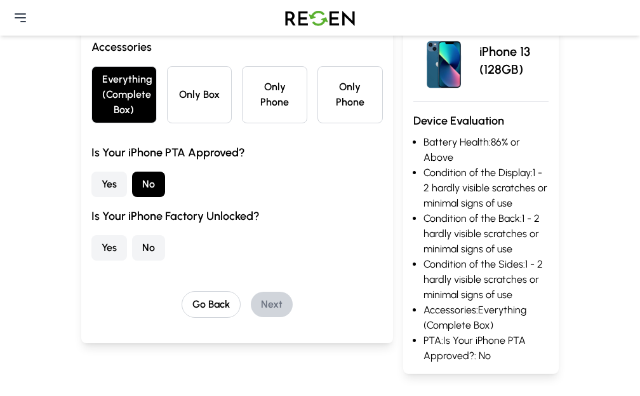
scroll to position [191, 0]
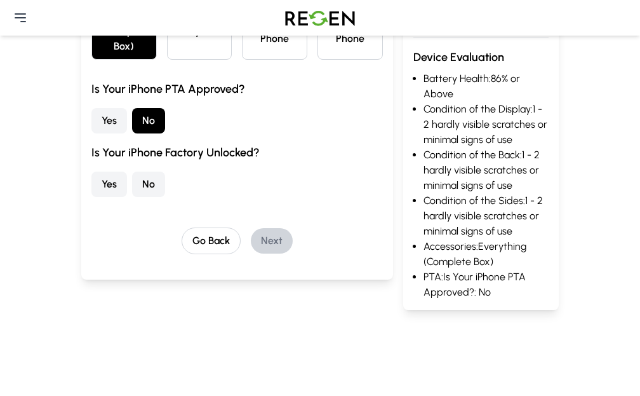
click at [91, 197] on button "Yes" at bounding box center [109, 184] width 36 height 25
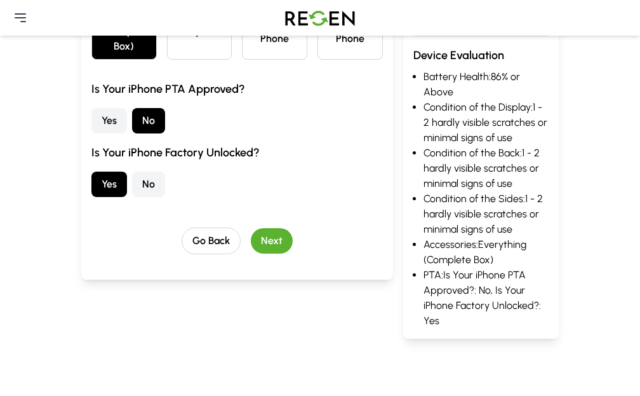
click at [251, 253] on button "Next" at bounding box center [272, 240] width 42 height 25
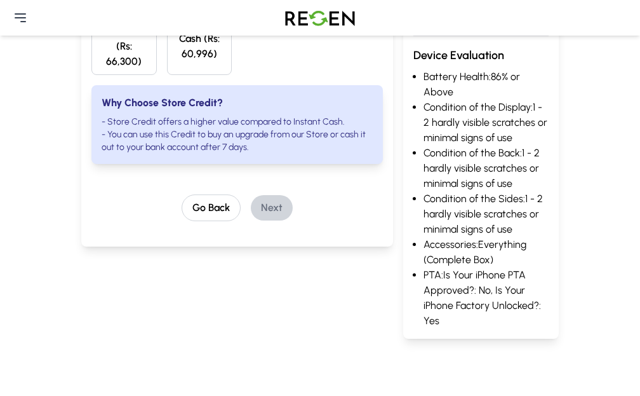
scroll to position [64, 0]
